Goal: Book appointment/travel/reservation

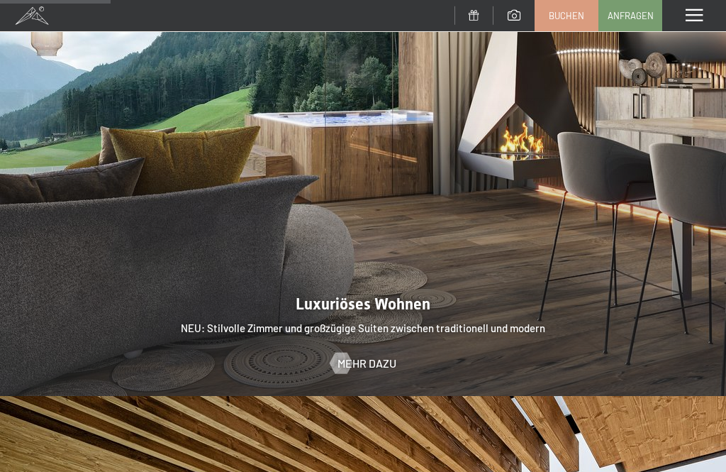
scroll to position [1161, 0]
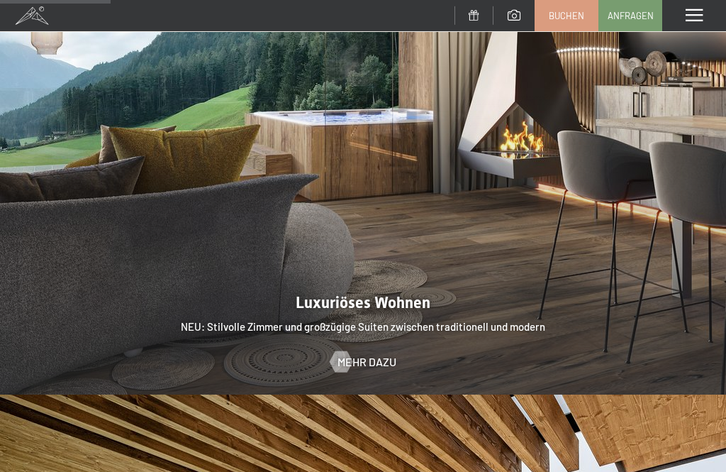
click at [697, 13] on span at bounding box center [694, 15] width 17 height 13
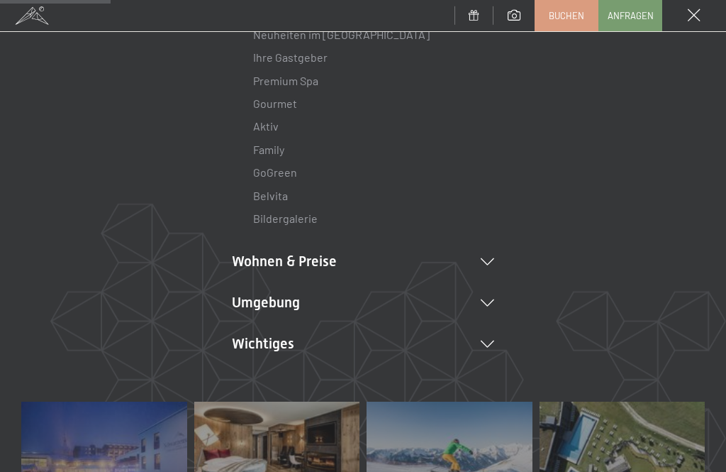
scroll to position [163, 0]
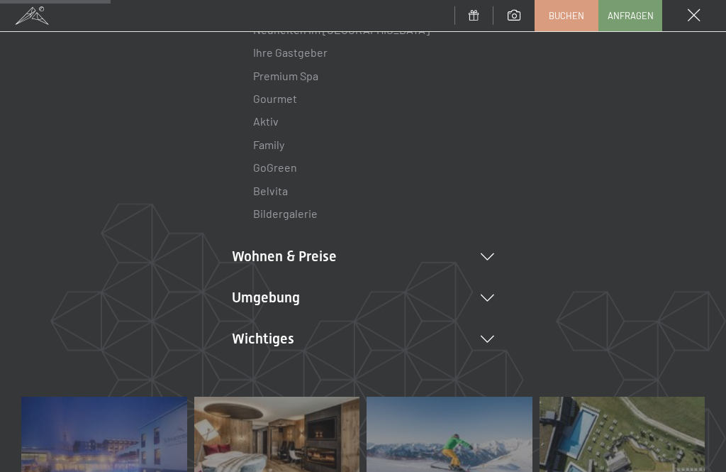
click at [489, 248] on li "Wohnen & Preise Inklusivleistungen Zimmer & Preise Liste Angebote Liste Familie…" at bounding box center [363, 256] width 262 height 20
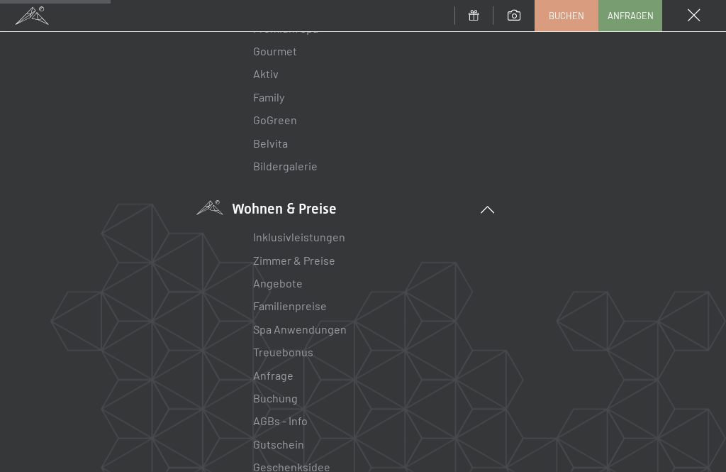
scroll to position [231, 0]
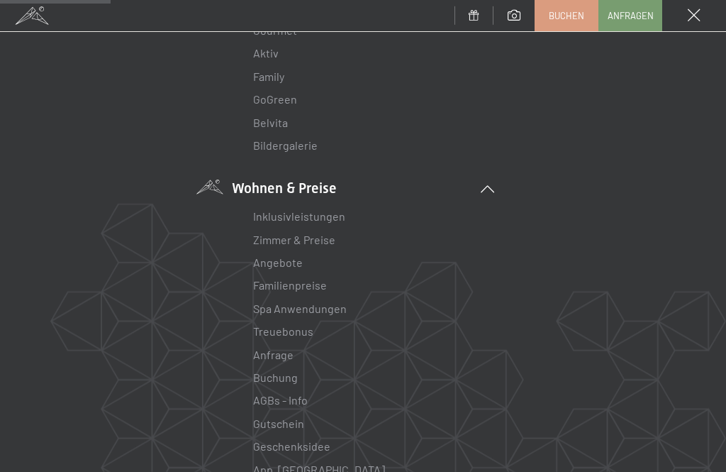
click at [318, 239] on link "Zimmer & Preise" at bounding box center [294, 239] width 82 height 13
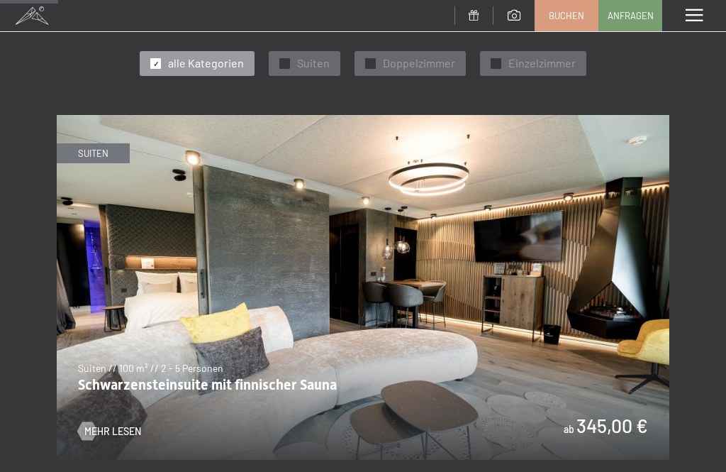
scroll to position [538, 0]
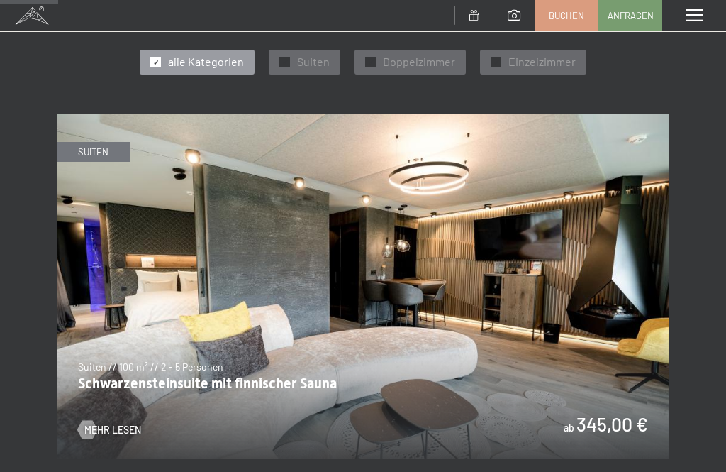
click at [421, 54] on span "Doppelzimmer" at bounding box center [419, 62] width 72 height 16
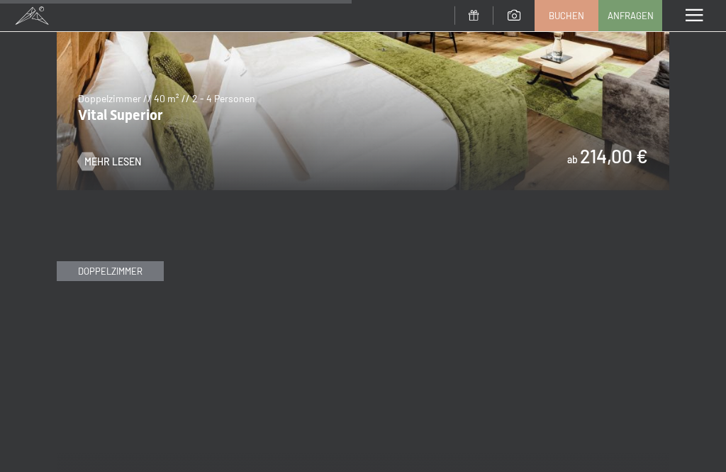
scroll to position [1578, 0]
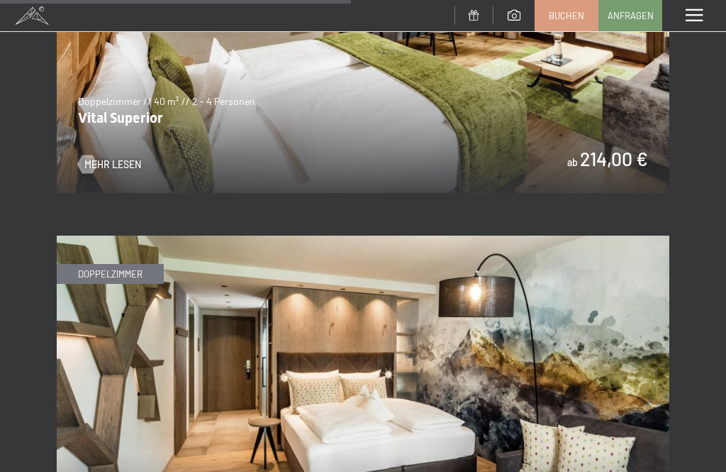
click at [694, 11] on span at bounding box center [694, 15] width 17 height 13
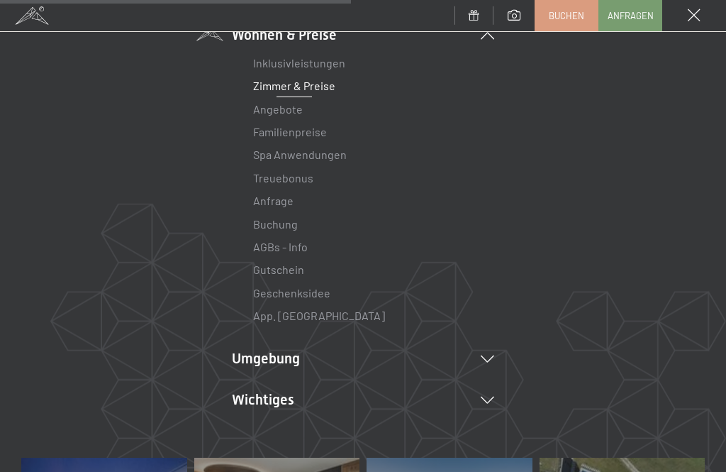
scroll to position [165, 0]
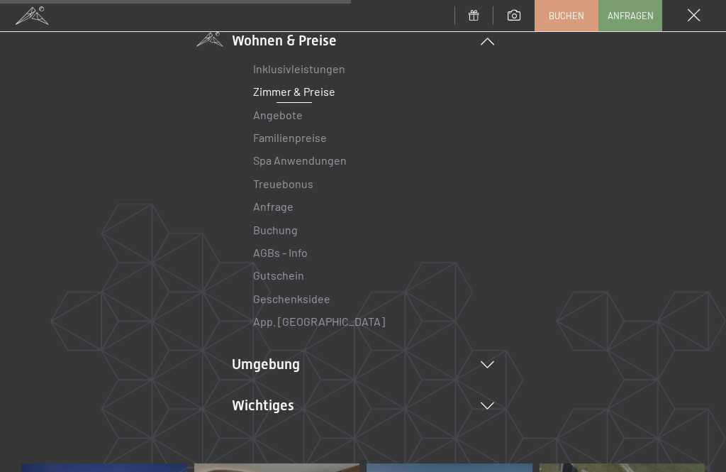
click at [273, 110] on link "Angebote" at bounding box center [278, 114] width 50 height 13
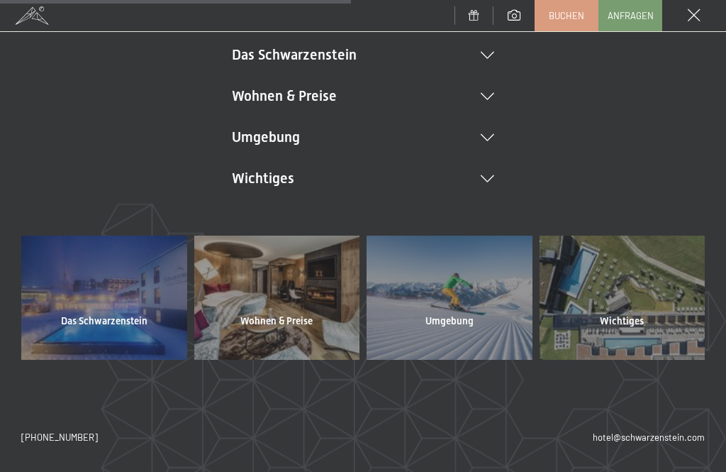
scroll to position [109, 0]
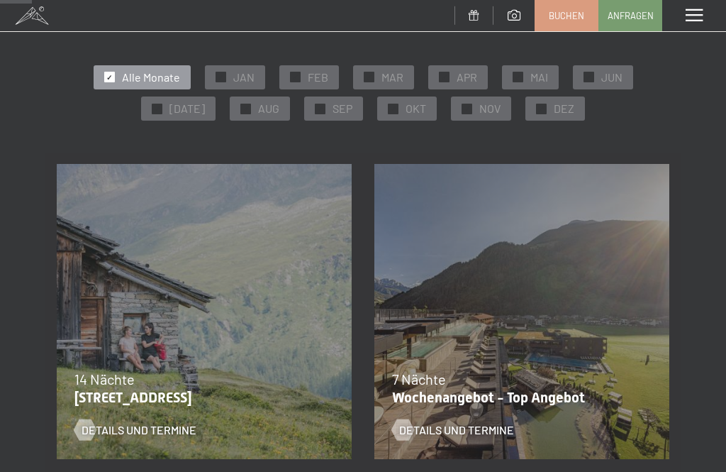
click at [543, 102] on div "✓ DEZ" at bounding box center [556, 108] width 60 height 24
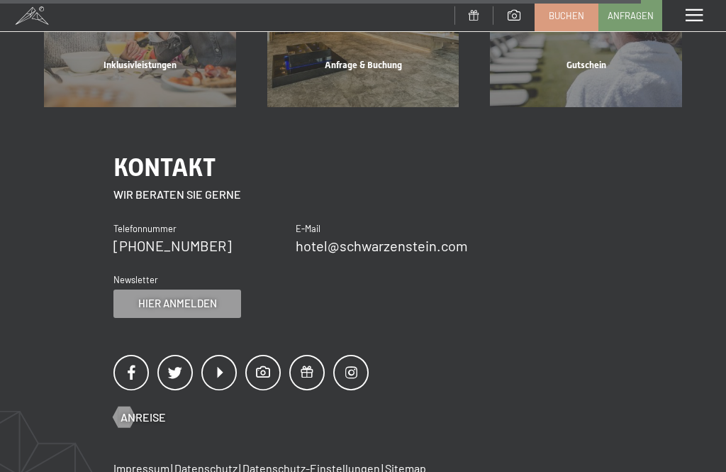
scroll to position [1718, 0]
